Goal: Use online tool/utility: Utilize a website feature to perform a specific function

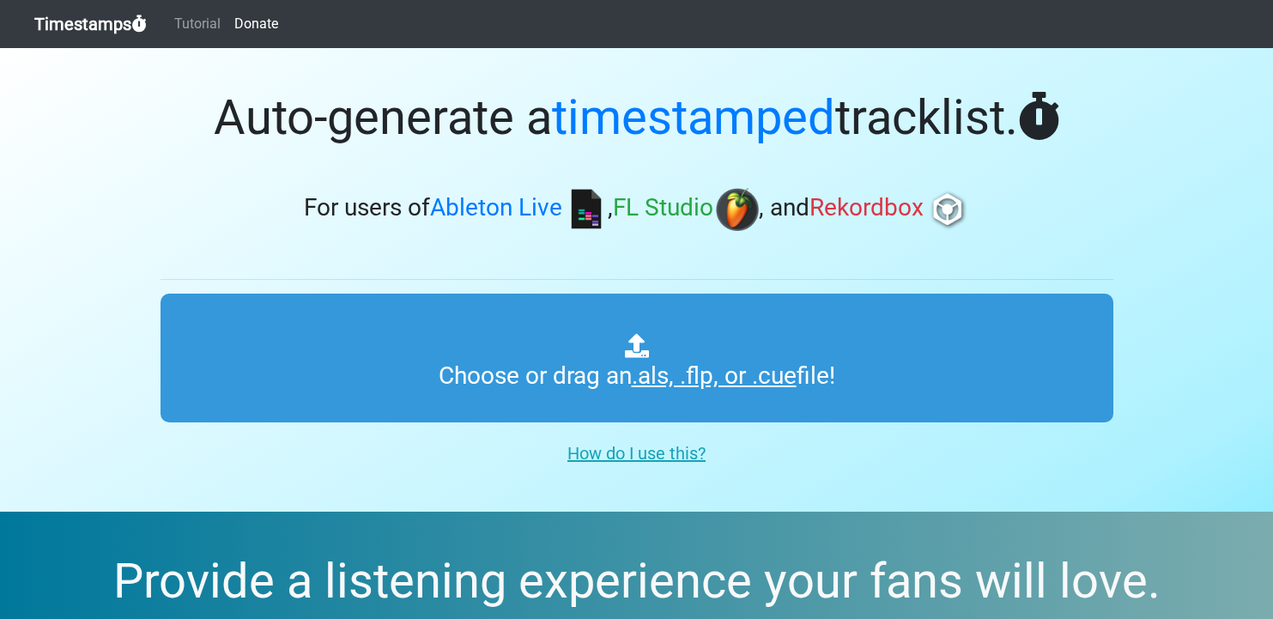
scroll to position [82, 0]
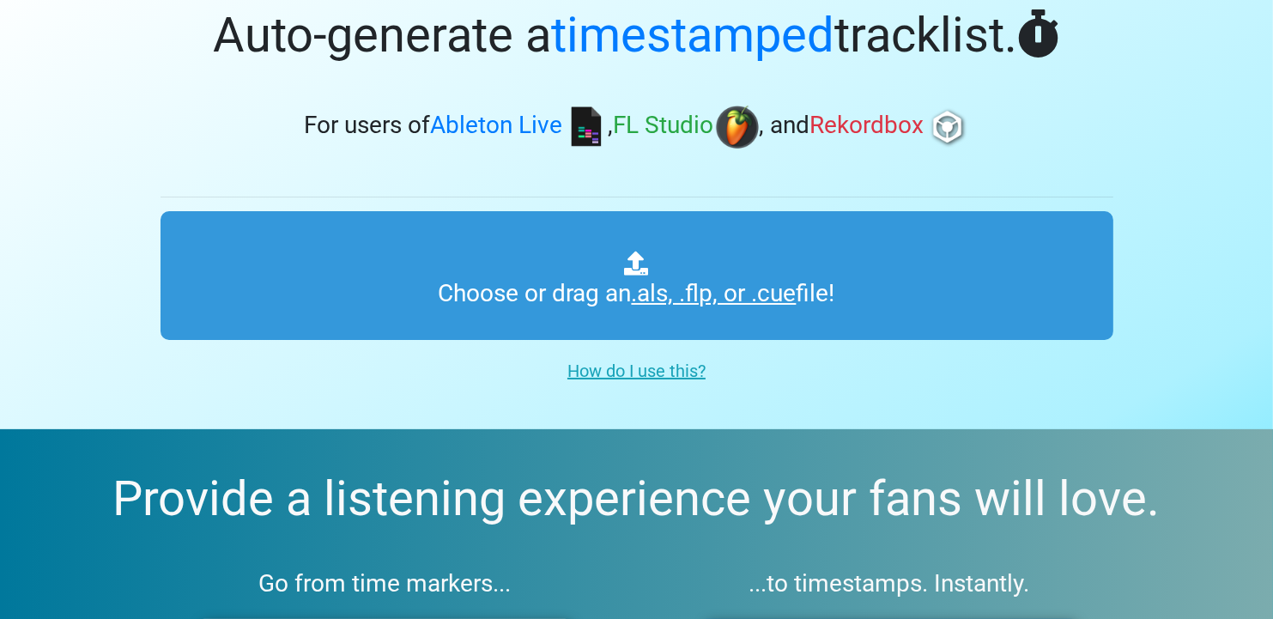
type input "C:\fakepath\Tata.als"
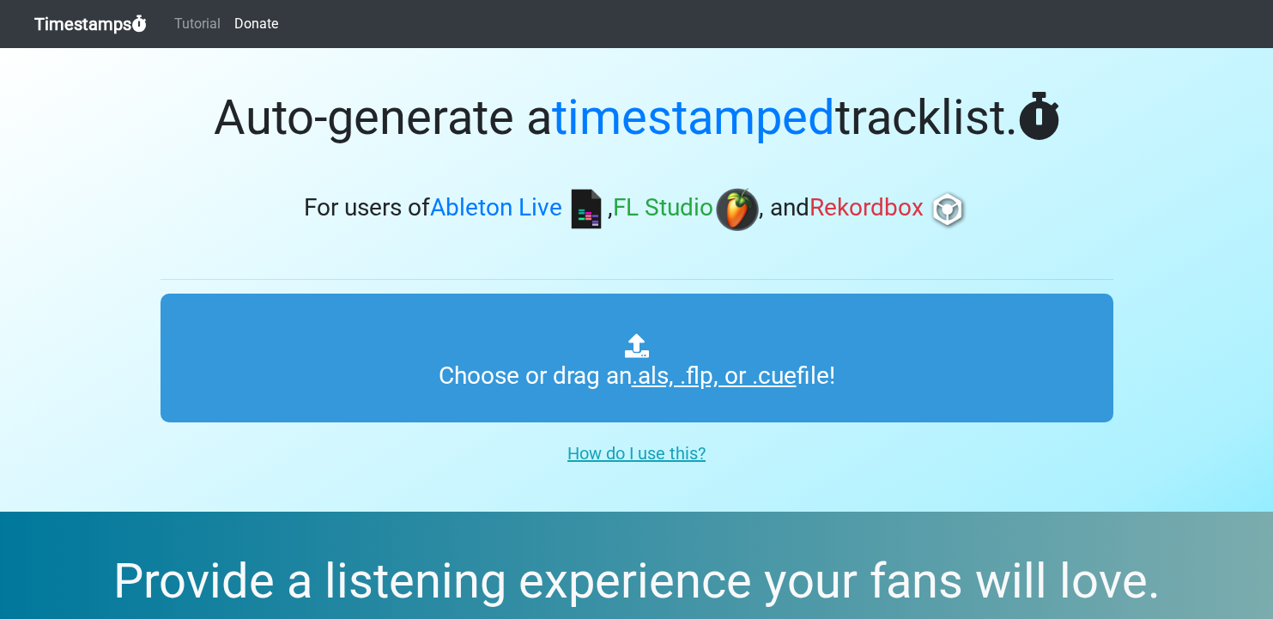
scroll to position [83, 0]
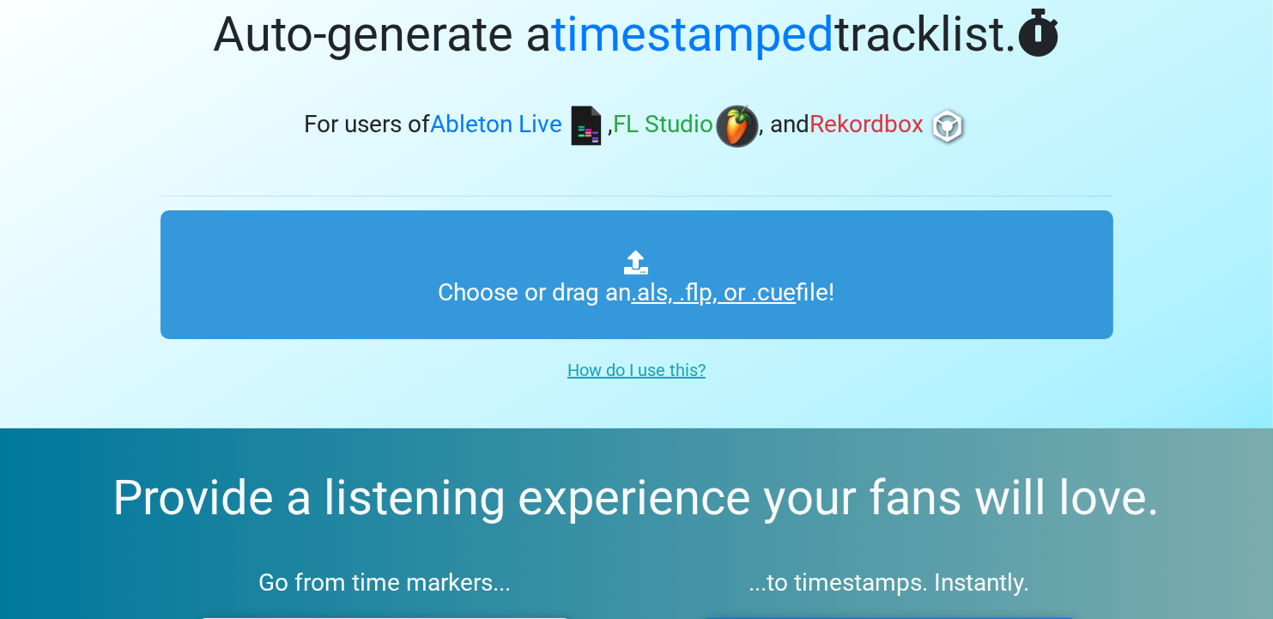
type input "C:\fakepath\Tata.als"
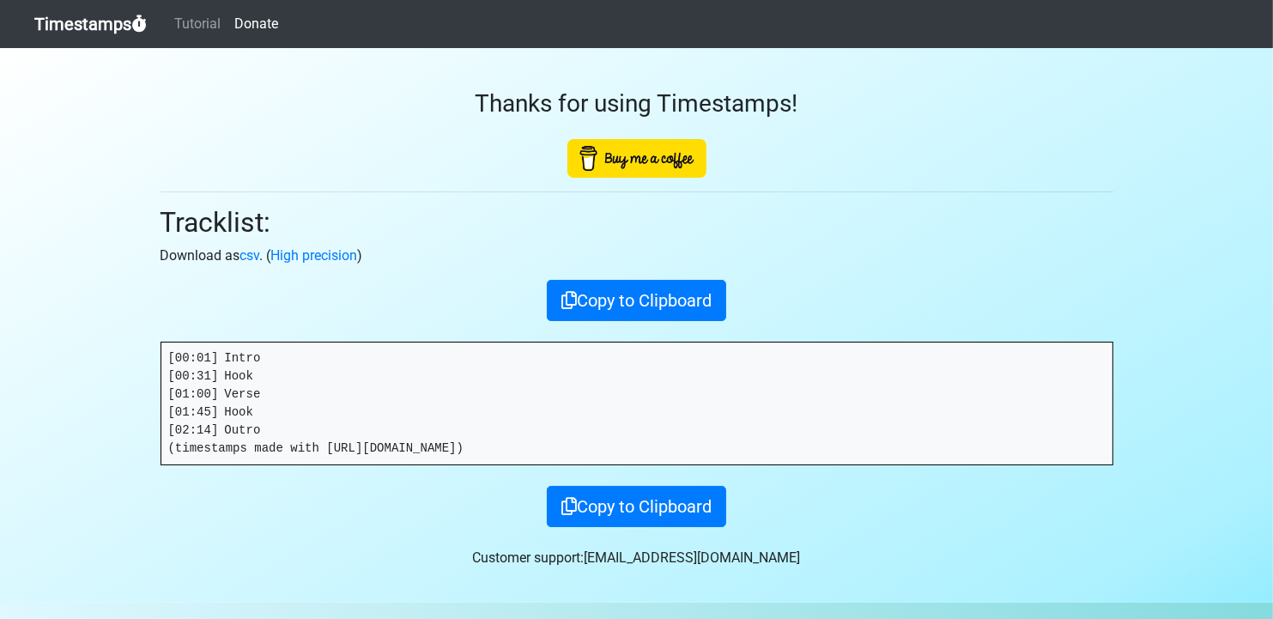
click at [496, 220] on h2 "Tracklist:" at bounding box center [637, 222] width 953 height 33
drag, startPoint x: 270, startPoint y: 429, endPoint x: 142, endPoint y: 355, distance: 148.9
click at [161, 355] on pre "[00:01] Intro [00:31] Hook [01:00] Verse [01:45] Hook [02:14] Outro (timestamps…" at bounding box center [636, 404] width 951 height 122
copy pre "[00:01] Intro [00:31] Hook [01:00] Verse [01:45] Hook [02:14] Outro"
